Goal: Check status

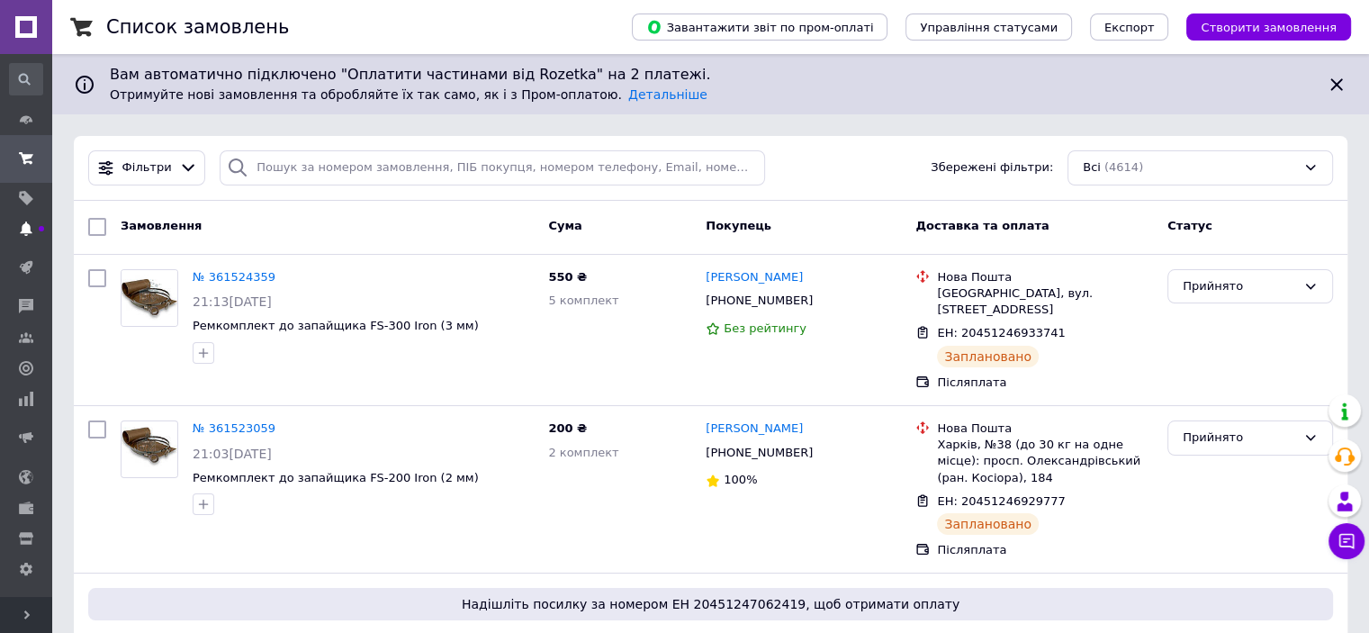
click at [23, 228] on use at bounding box center [26, 228] width 12 height 14
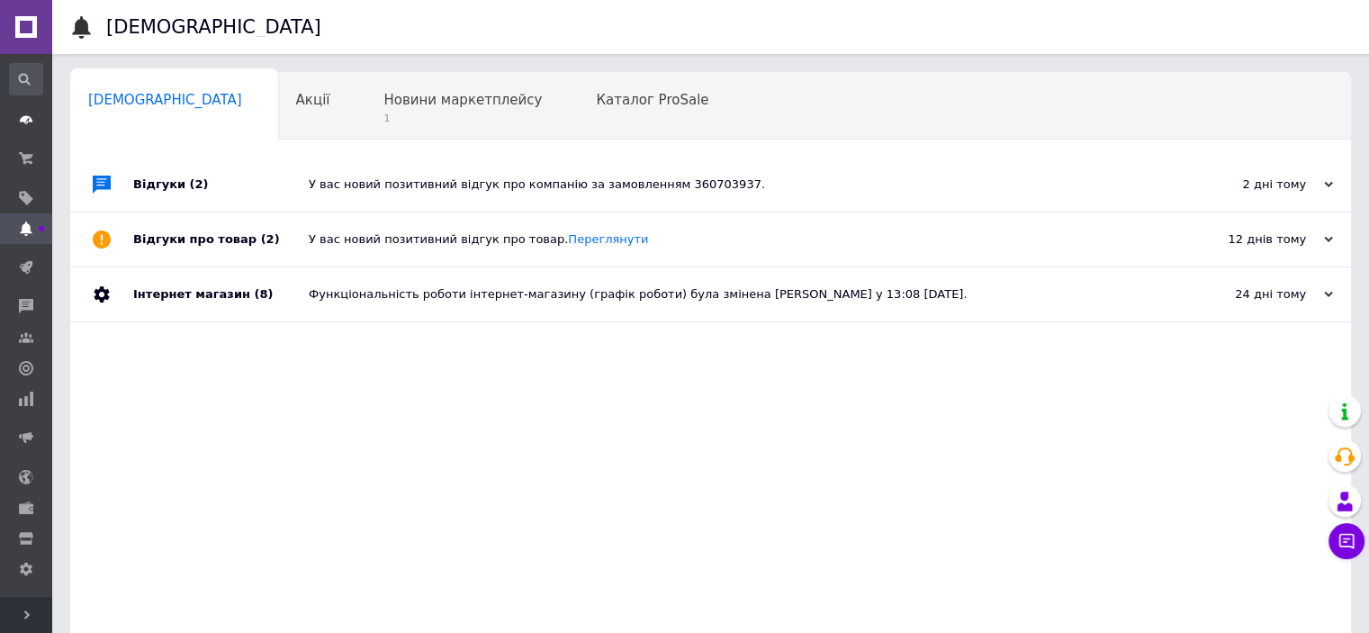
click at [25, 122] on use at bounding box center [26, 119] width 13 height 8
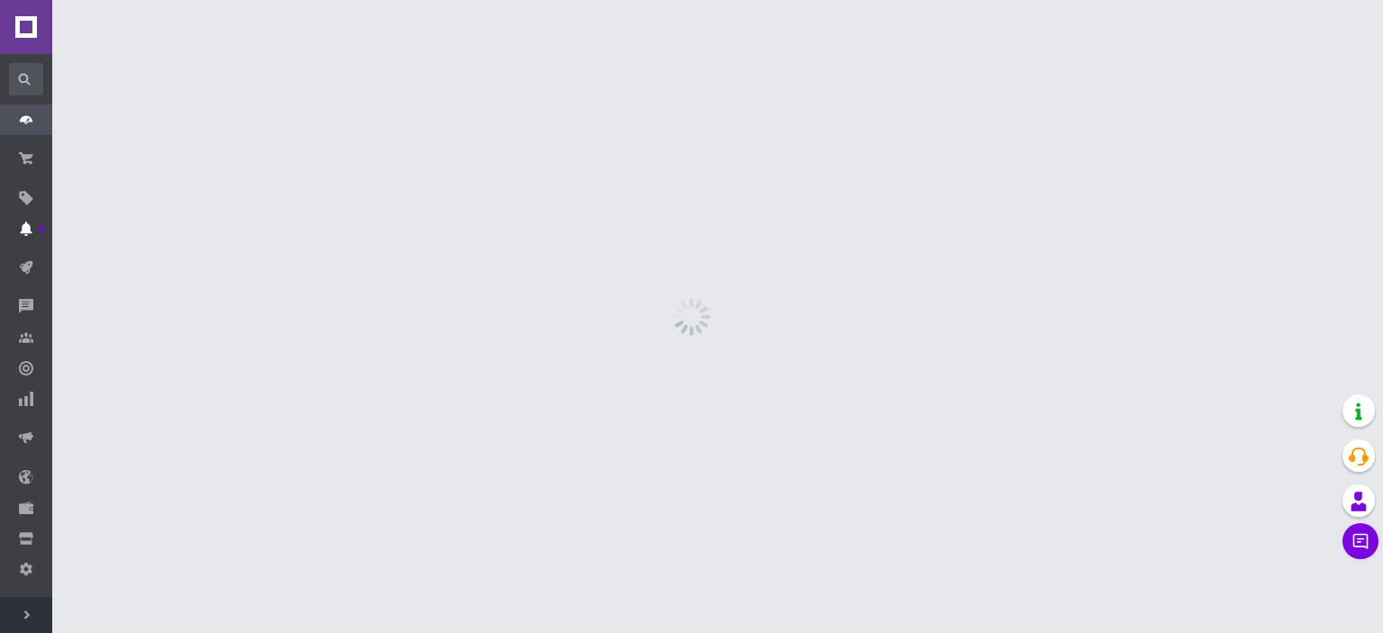
click at [22, 228] on icon at bounding box center [26, 228] width 14 height 14
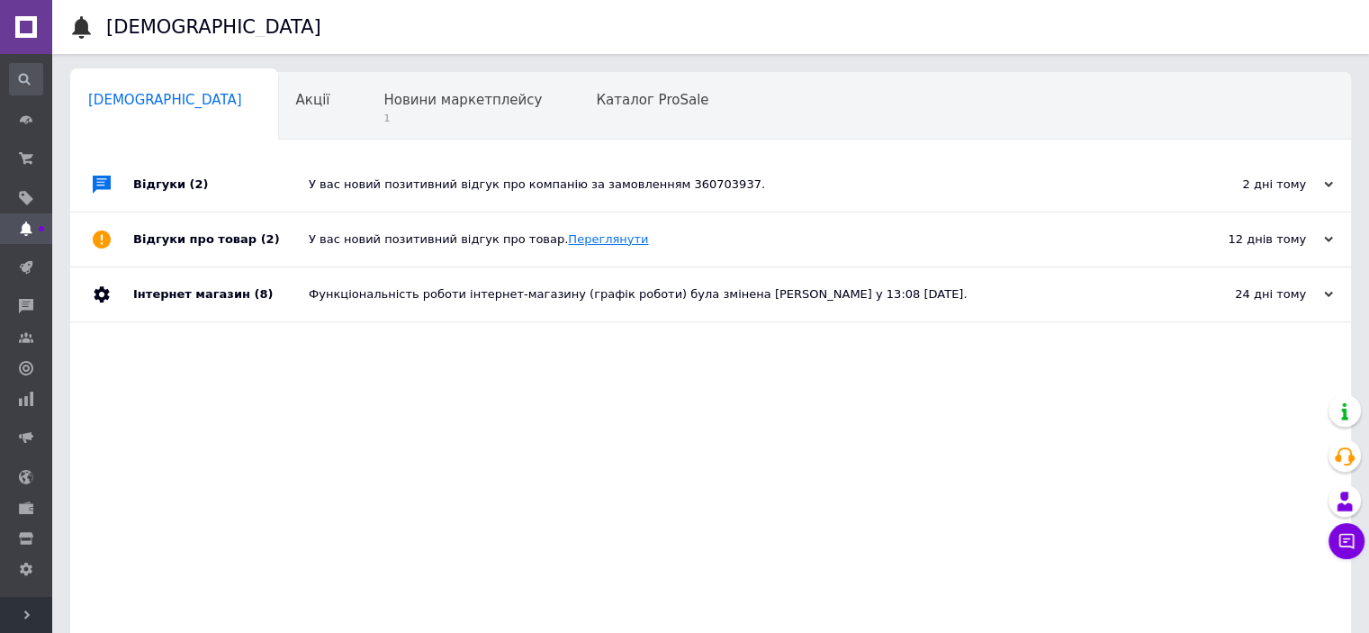
click at [569, 246] on link "Переглянути" at bounding box center [608, 239] width 80 height 14
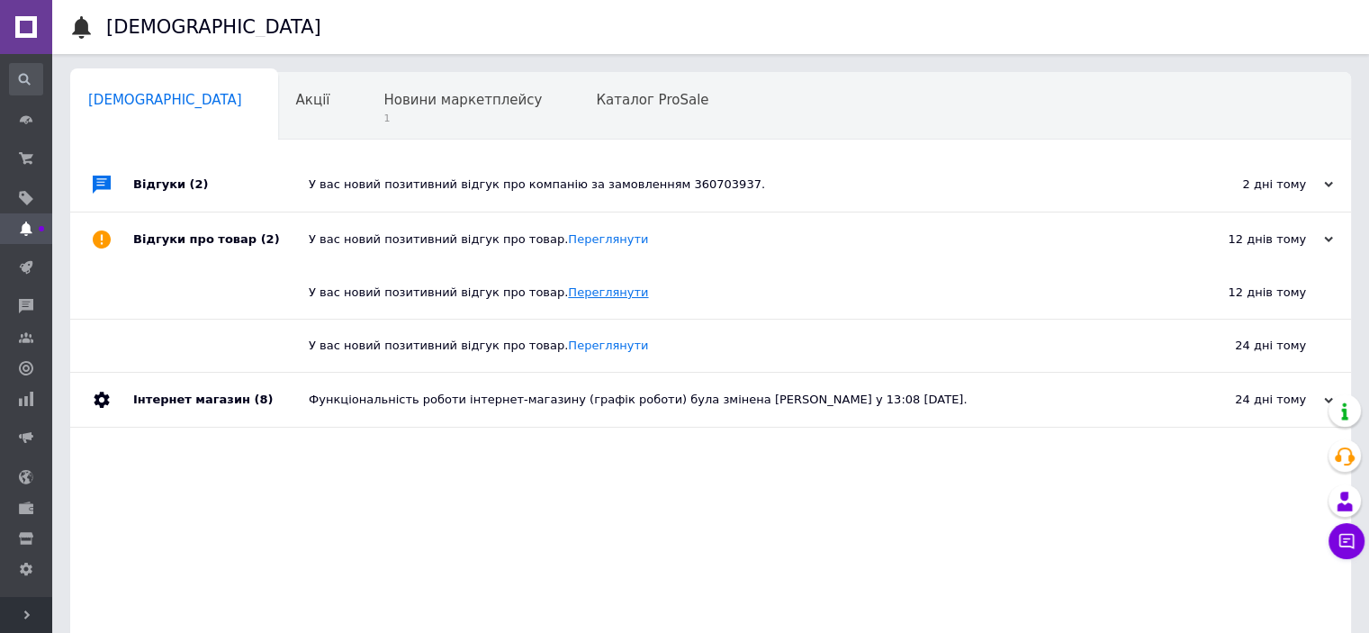
click at [574, 291] on link "Переглянути" at bounding box center [608, 292] width 80 height 14
click at [568, 350] on link "Переглянути" at bounding box center [608, 346] width 80 height 14
